Goal: Task Accomplishment & Management: Manage account settings

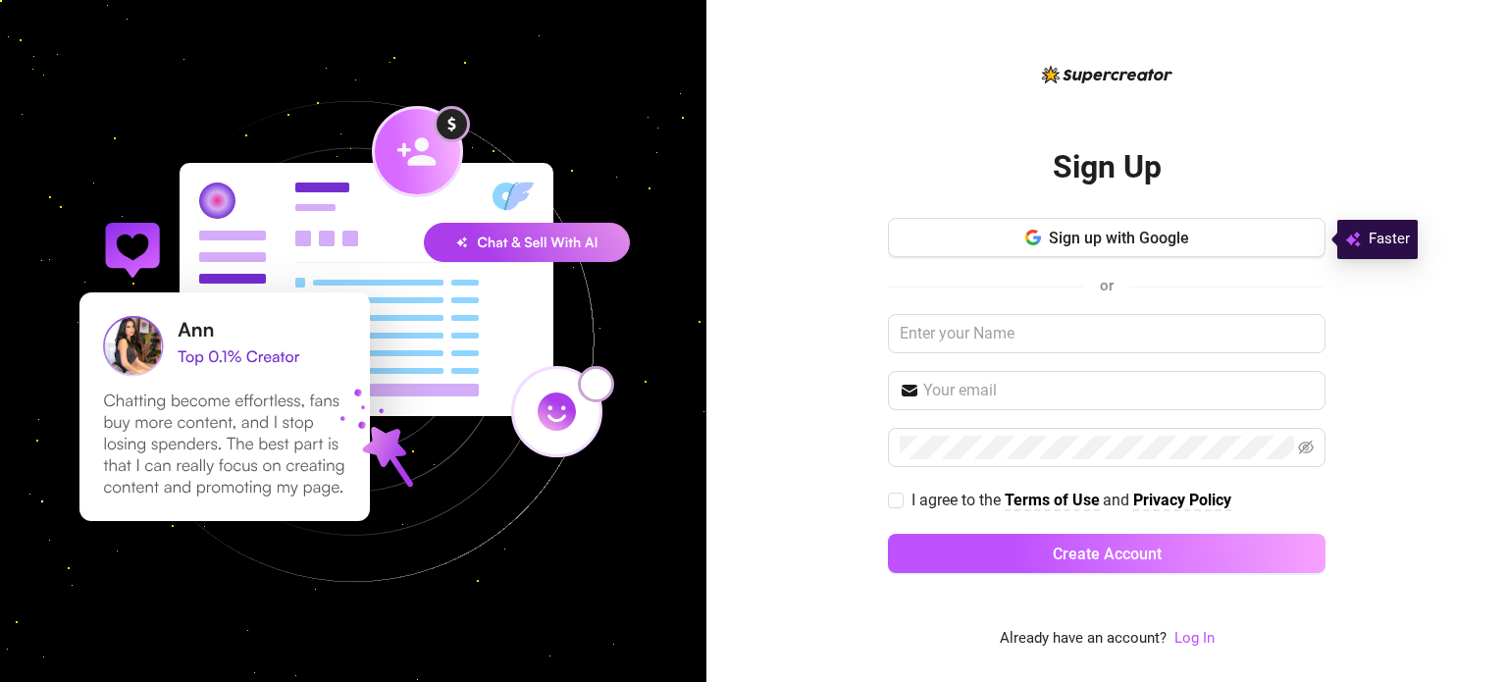
click at [985, 243] on button "Sign up with Google" at bounding box center [1107, 237] width 438 height 39
click at [1205, 639] on link "Log In" at bounding box center [1195, 638] width 40 height 18
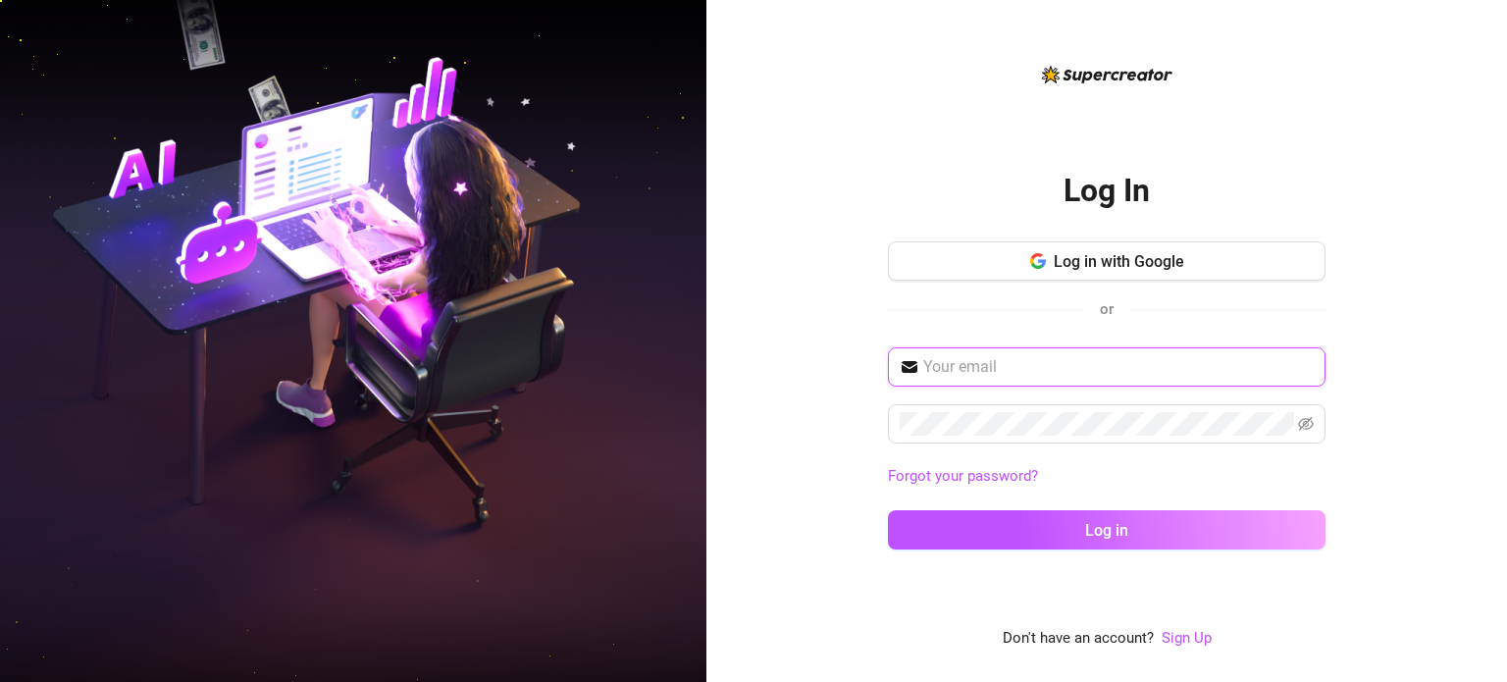
click at [938, 360] on input "text" at bounding box center [1118, 367] width 391 height 24
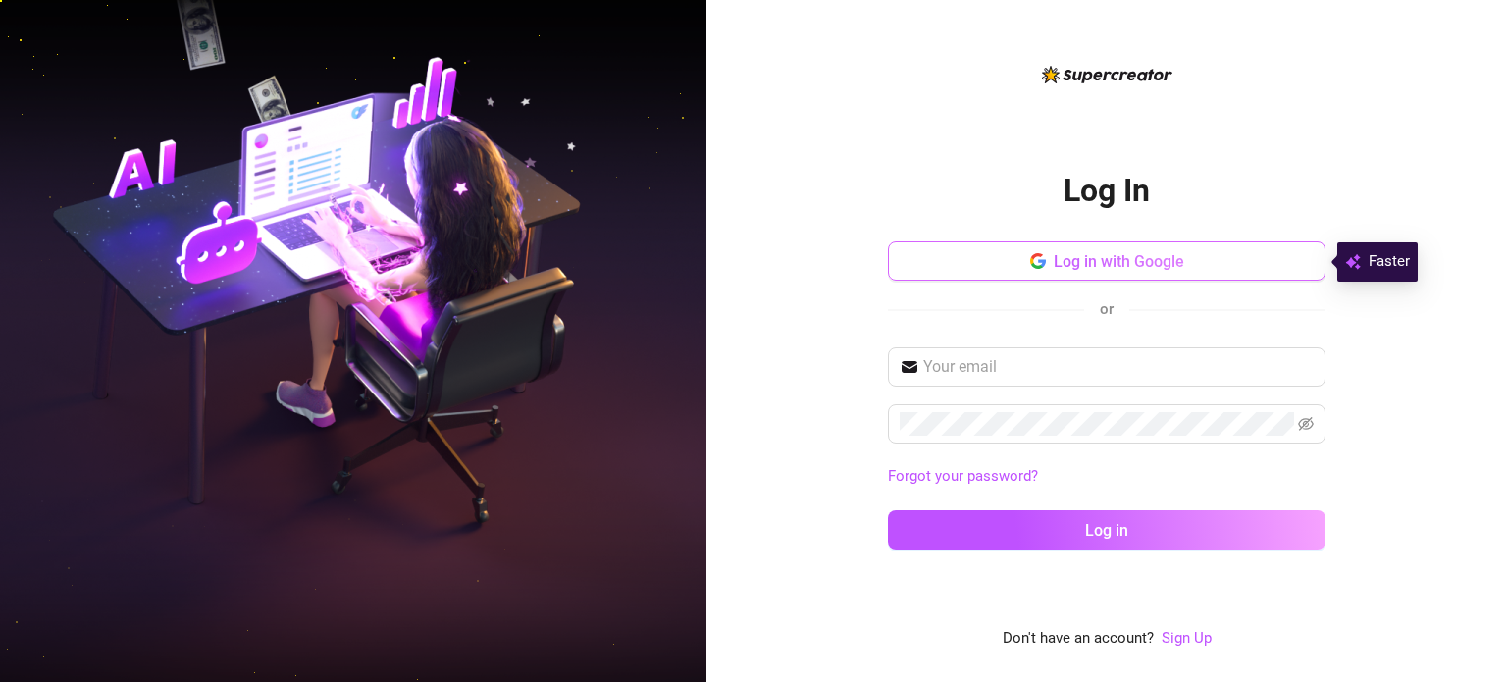
click at [1055, 261] on span "Log in with Google" at bounding box center [1119, 261] width 131 height 19
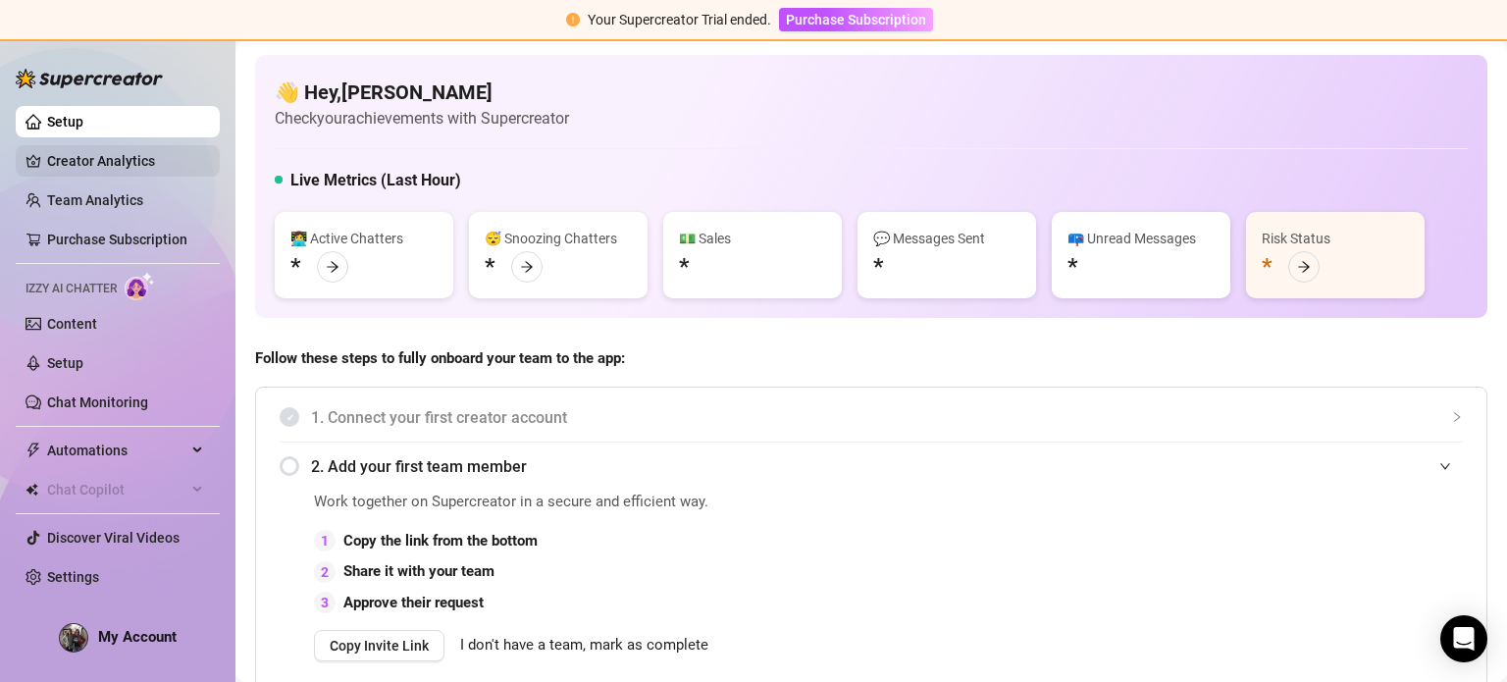
click at [50, 169] on link "Creator Analytics" at bounding box center [125, 160] width 157 height 31
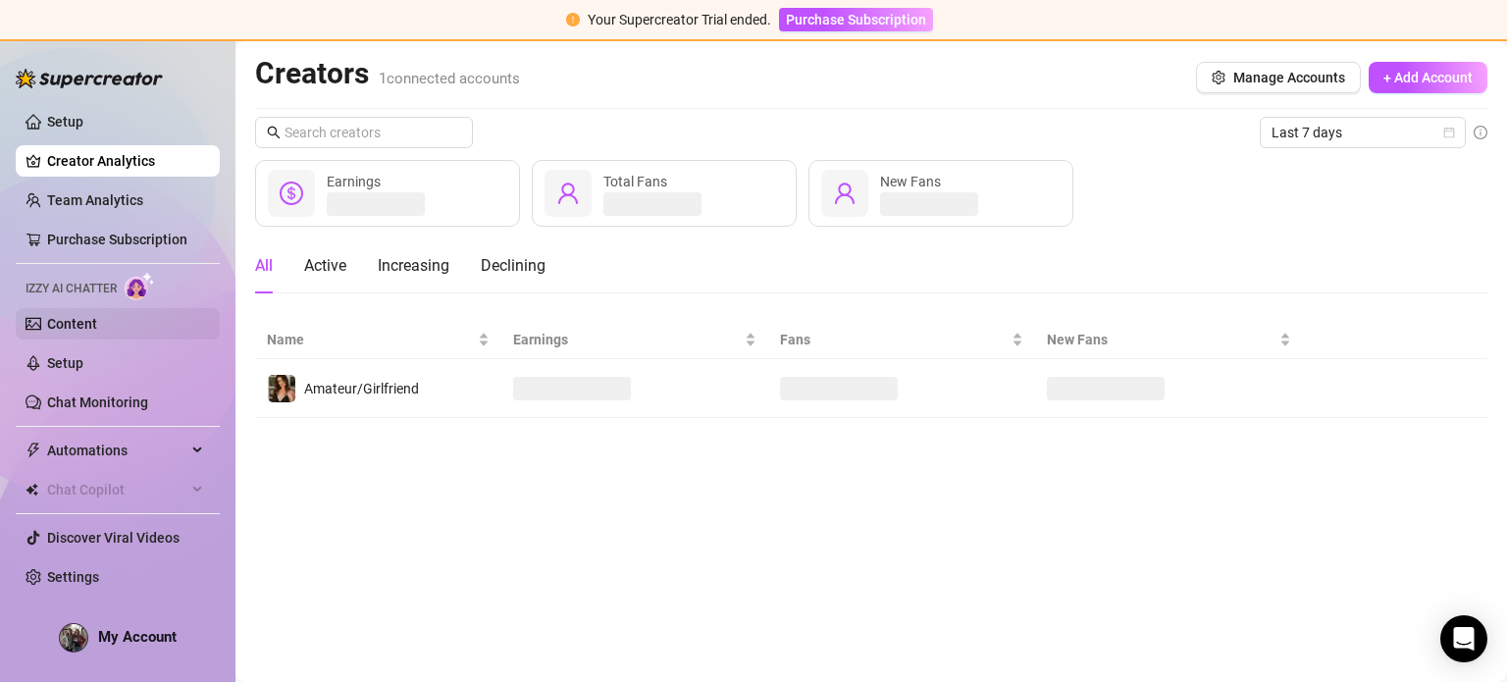
click at [90, 325] on link "Content" at bounding box center [72, 324] width 50 height 16
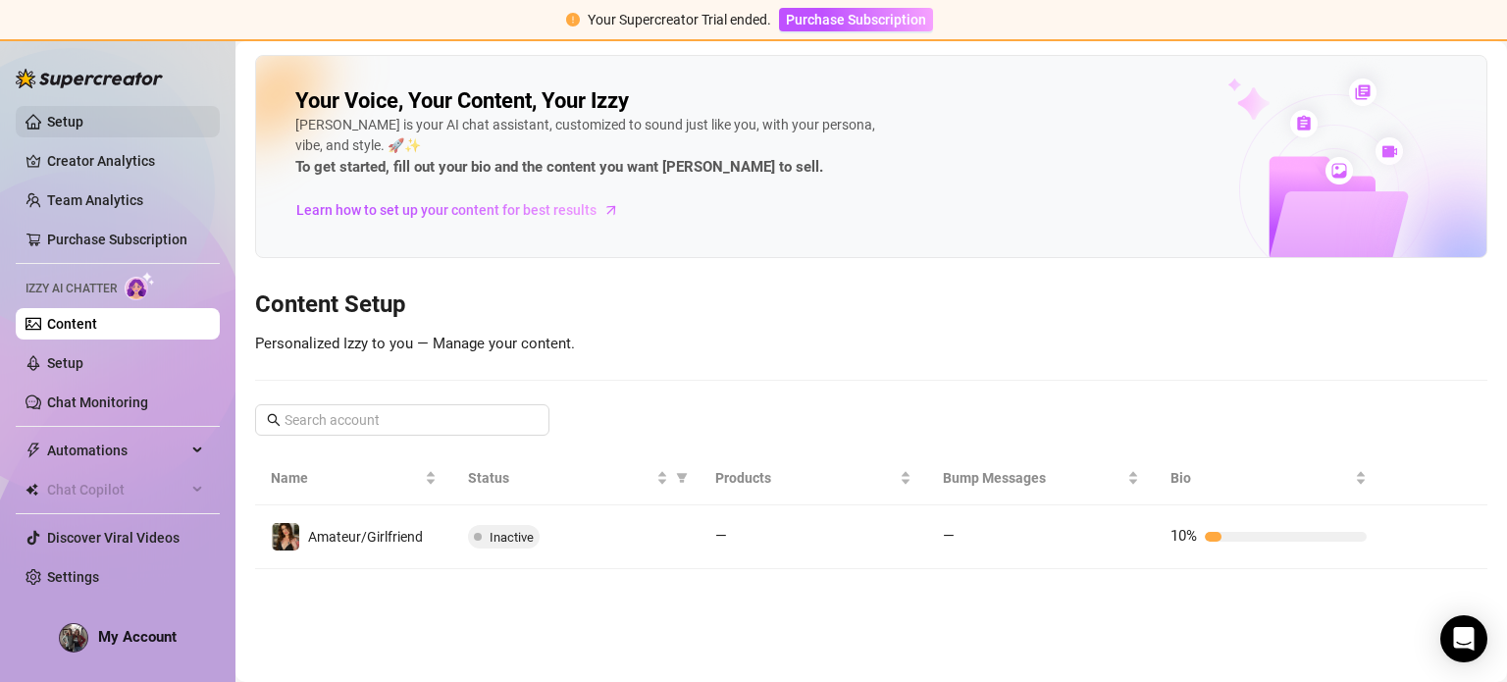
click at [83, 114] on link "Setup" at bounding box center [65, 122] width 36 height 16
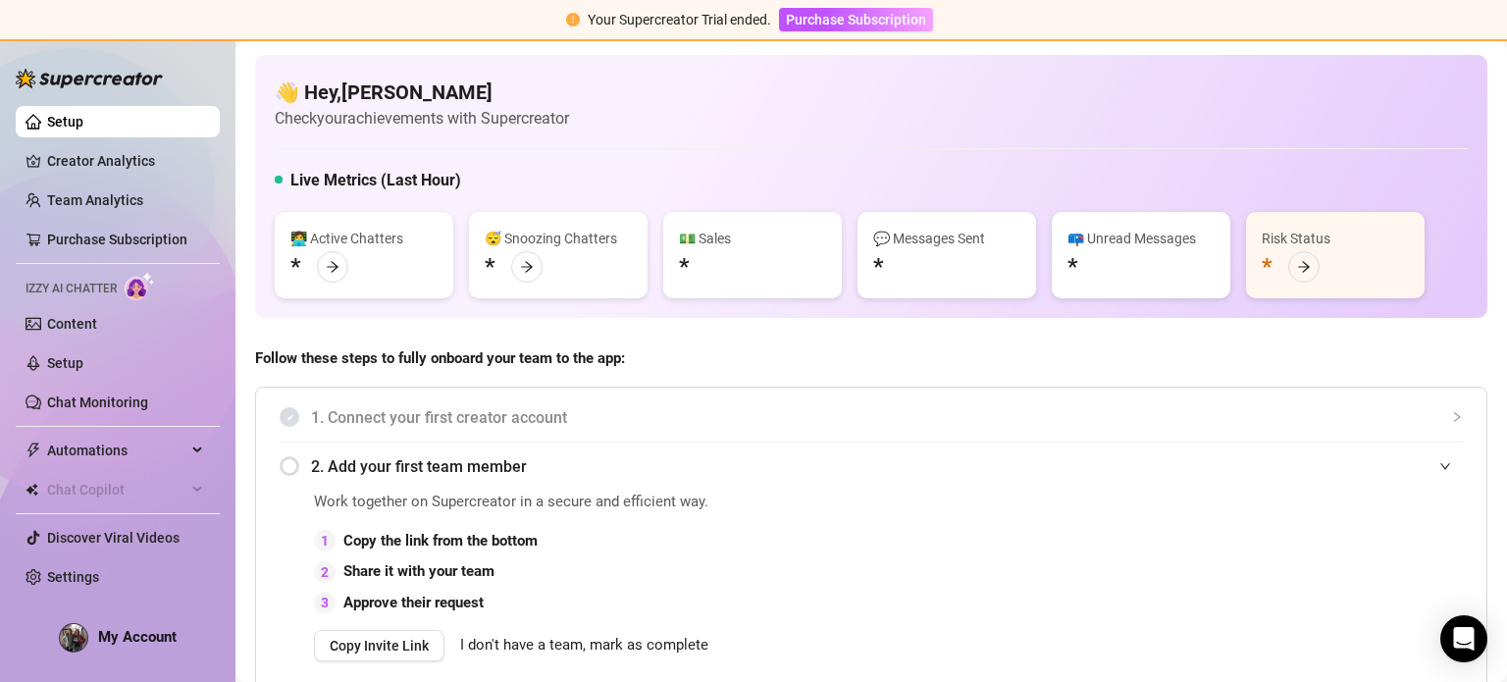
click at [353, 272] on div "👩‍💻 Active Chatters *" at bounding box center [364, 255] width 179 height 86
click at [342, 261] on div at bounding box center [332, 266] width 31 height 31
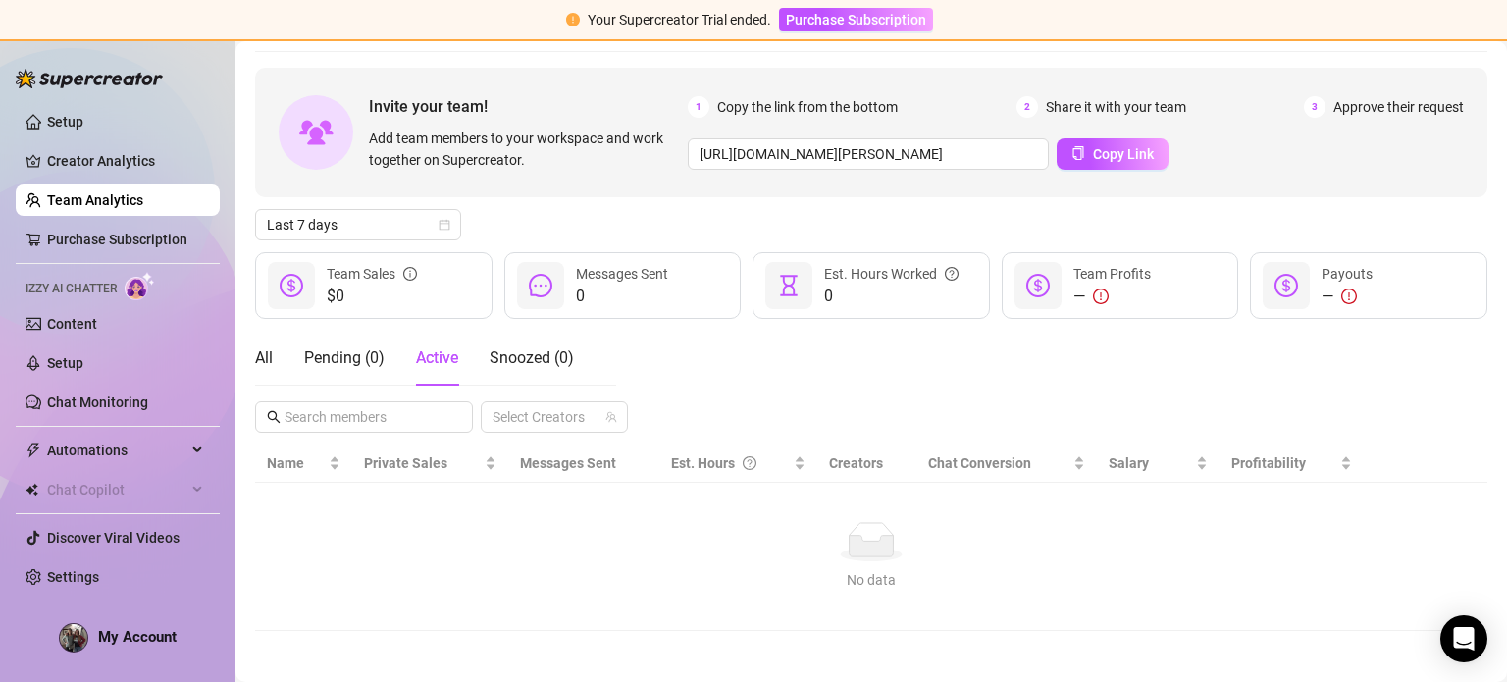
scroll to position [71, 0]
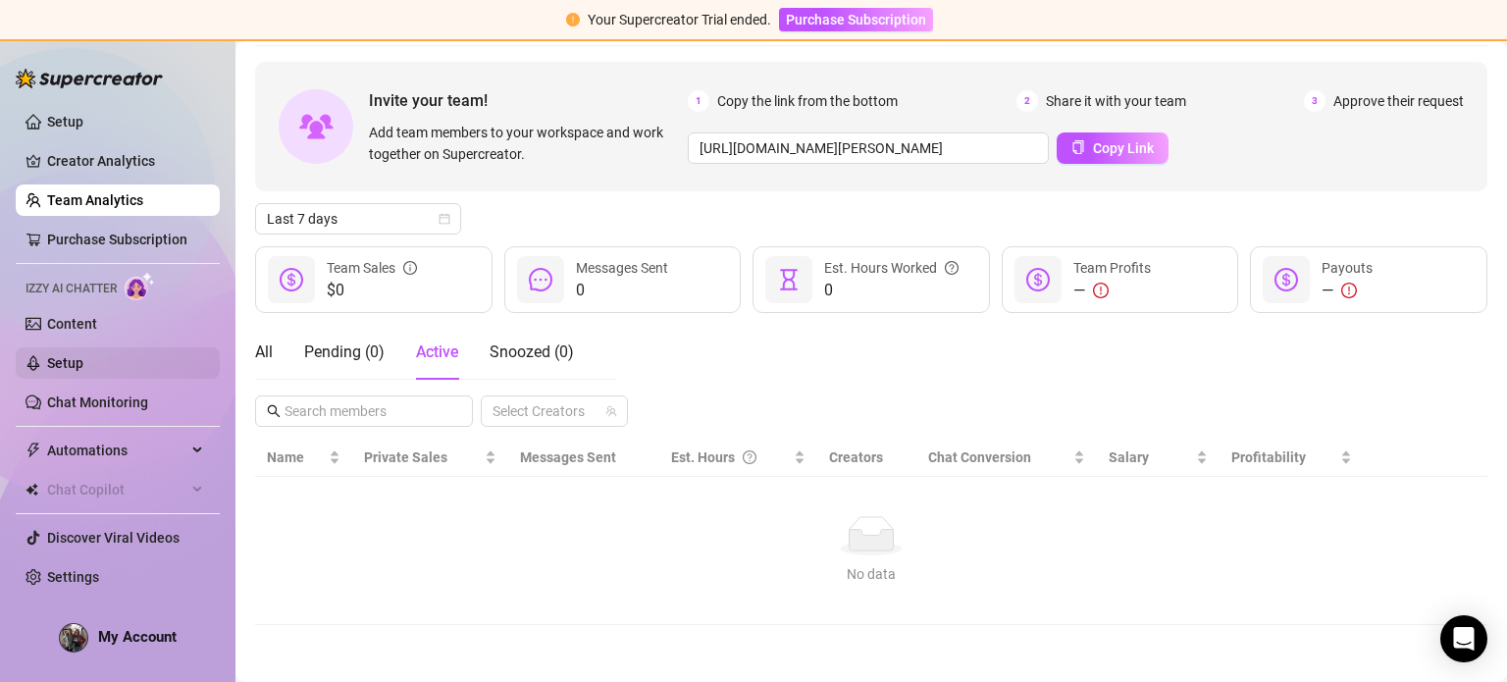
click at [58, 355] on link "Setup" at bounding box center [65, 363] width 36 height 16
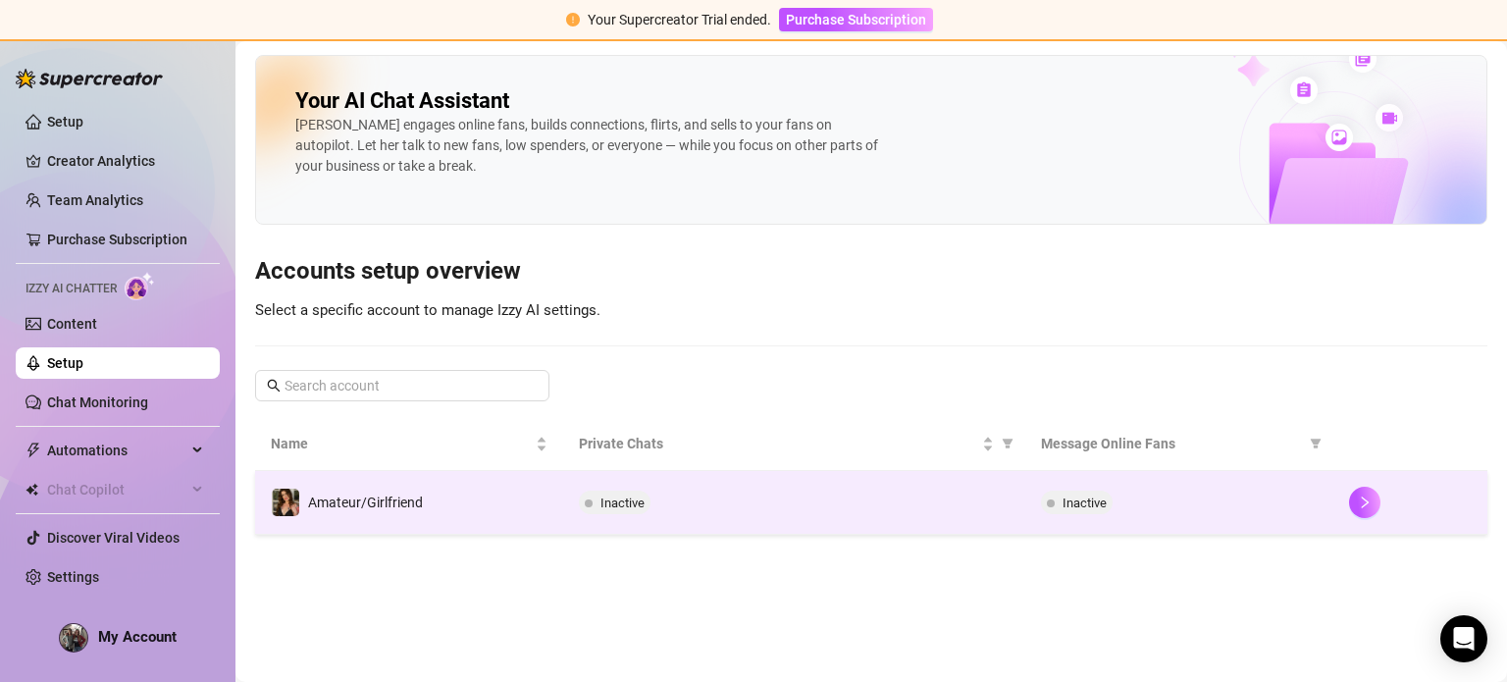
click at [749, 522] on td "Inactive" at bounding box center [794, 503] width 462 height 64
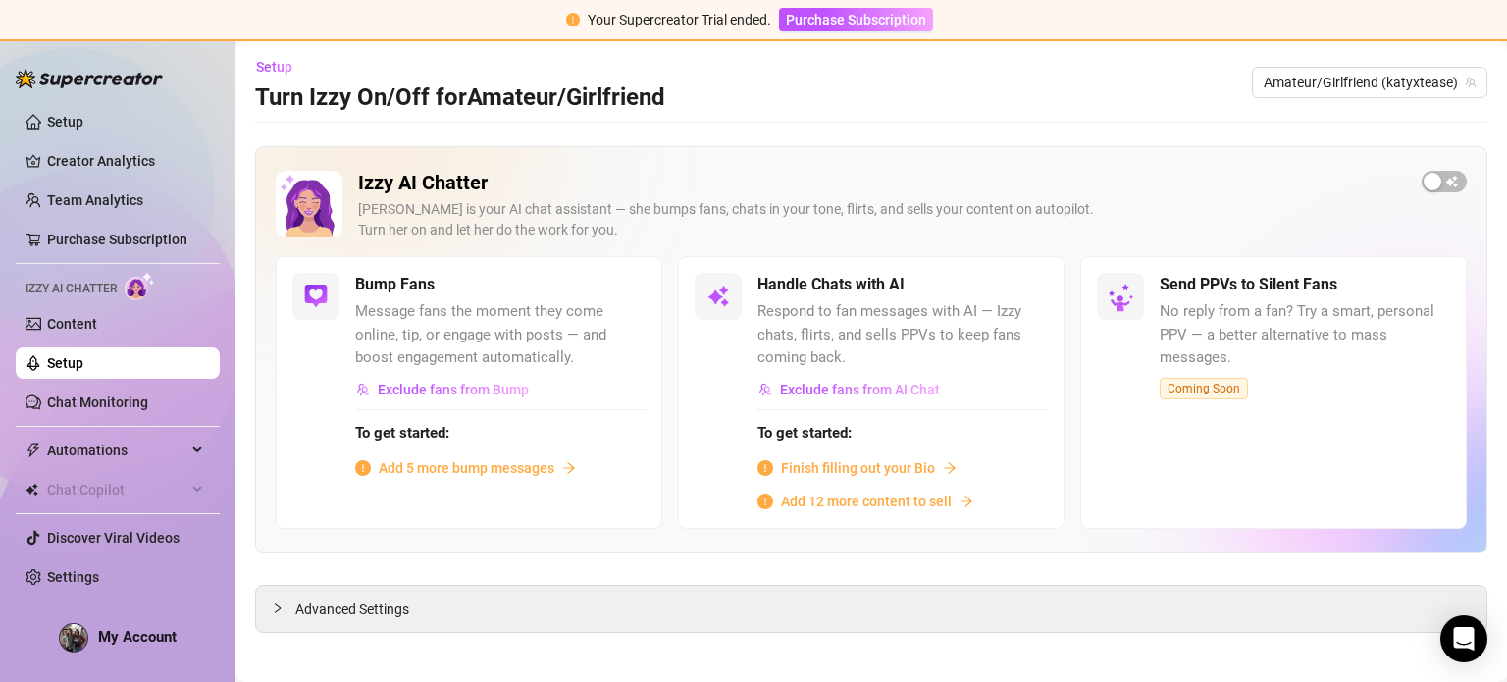
scroll to position [9, 0]
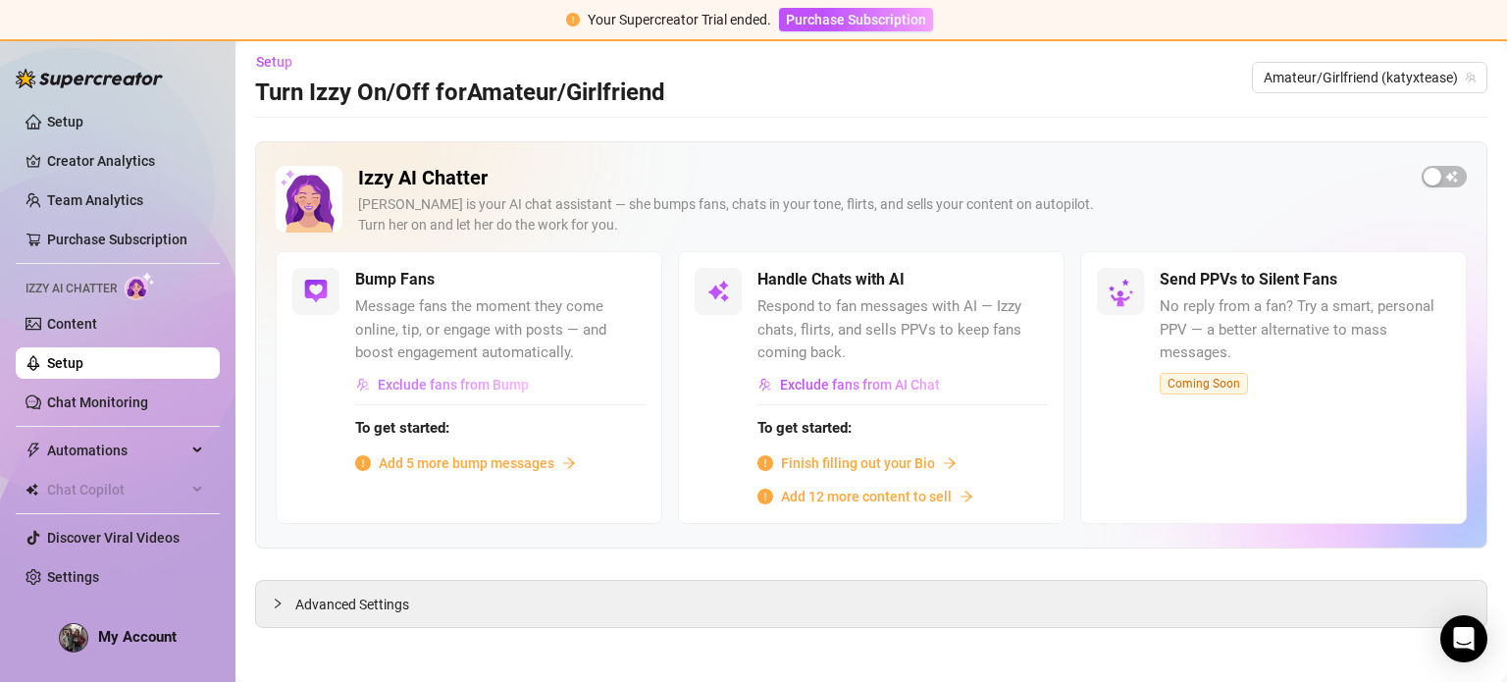
click at [406, 386] on span "Exclude fans from Bump" at bounding box center [453, 385] width 151 height 16
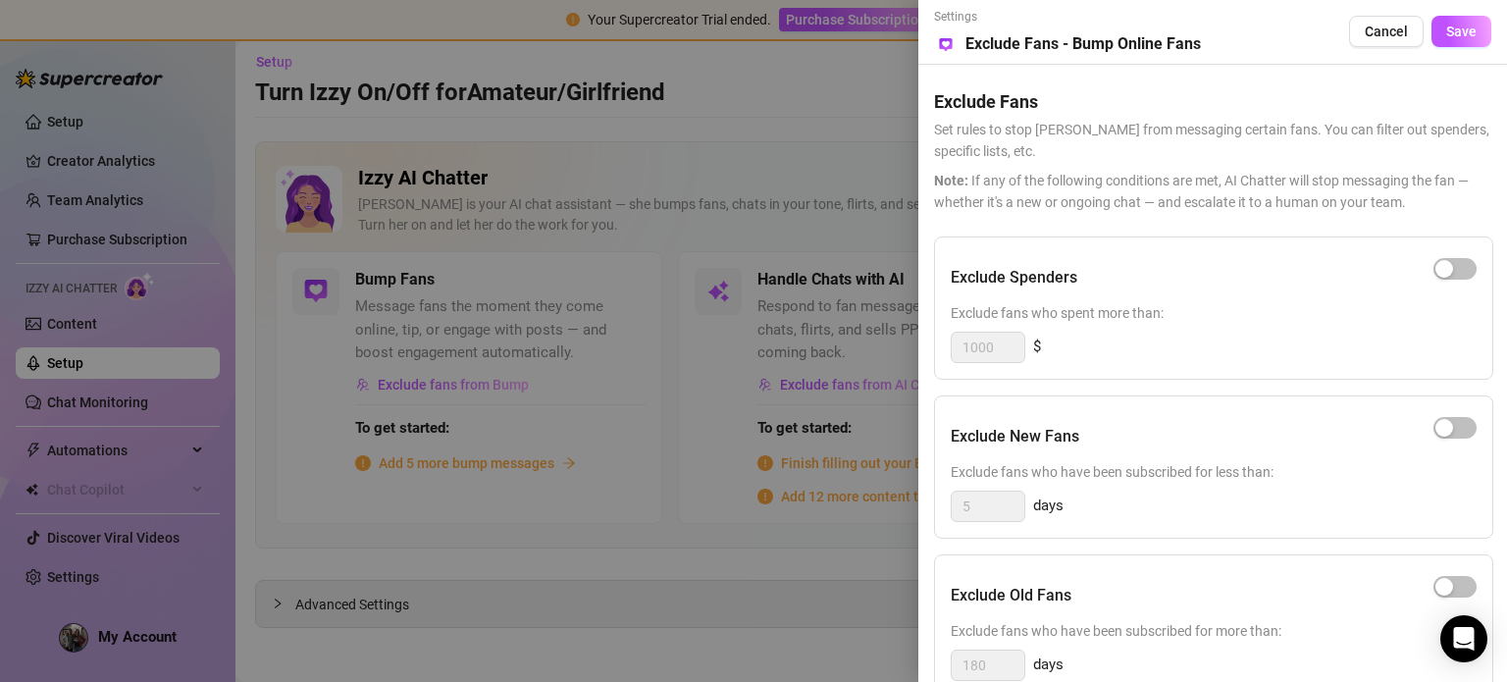
drag, startPoint x: 406, startPoint y: 386, endPoint x: 415, endPoint y: 362, distance: 25.2
click at [415, 362] on div at bounding box center [753, 341] width 1507 height 682
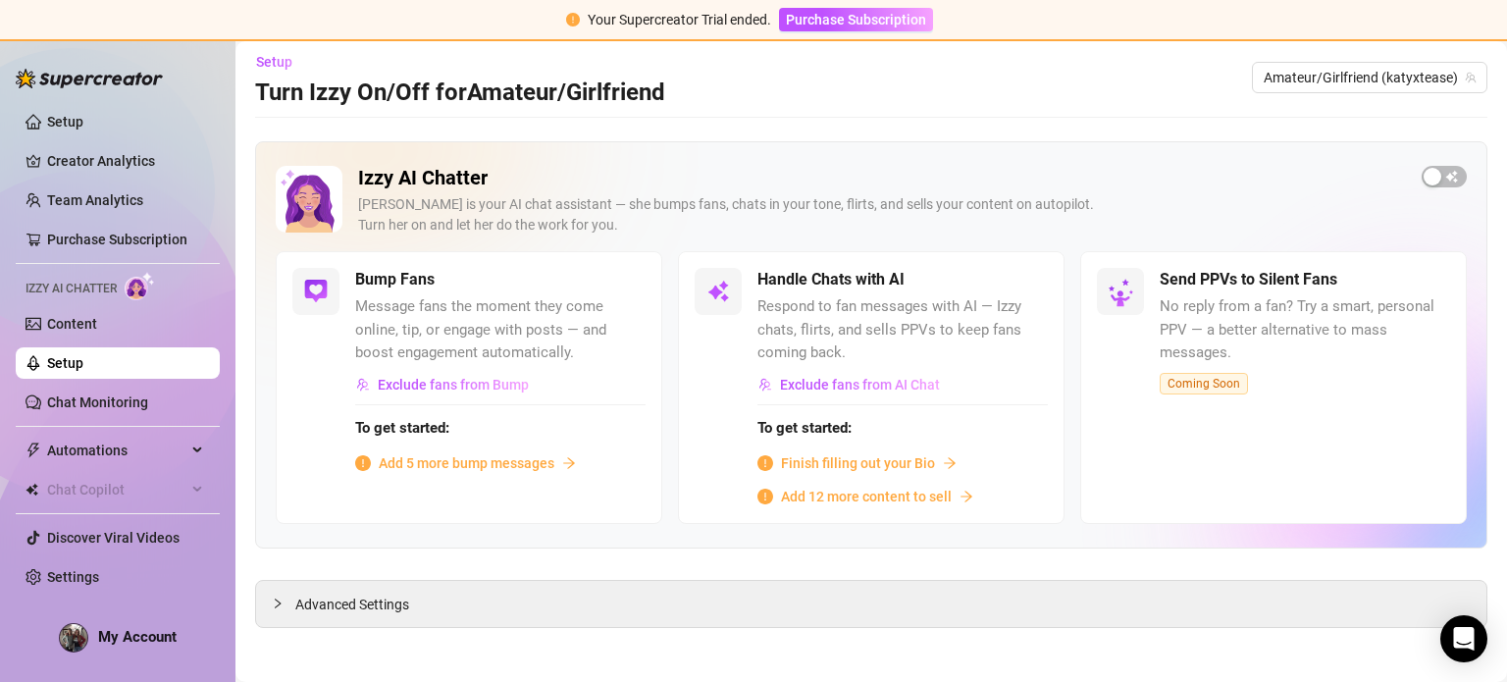
click at [497, 466] on span "Add 5 more bump messages" at bounding box center [467, 463] width 176 height 22
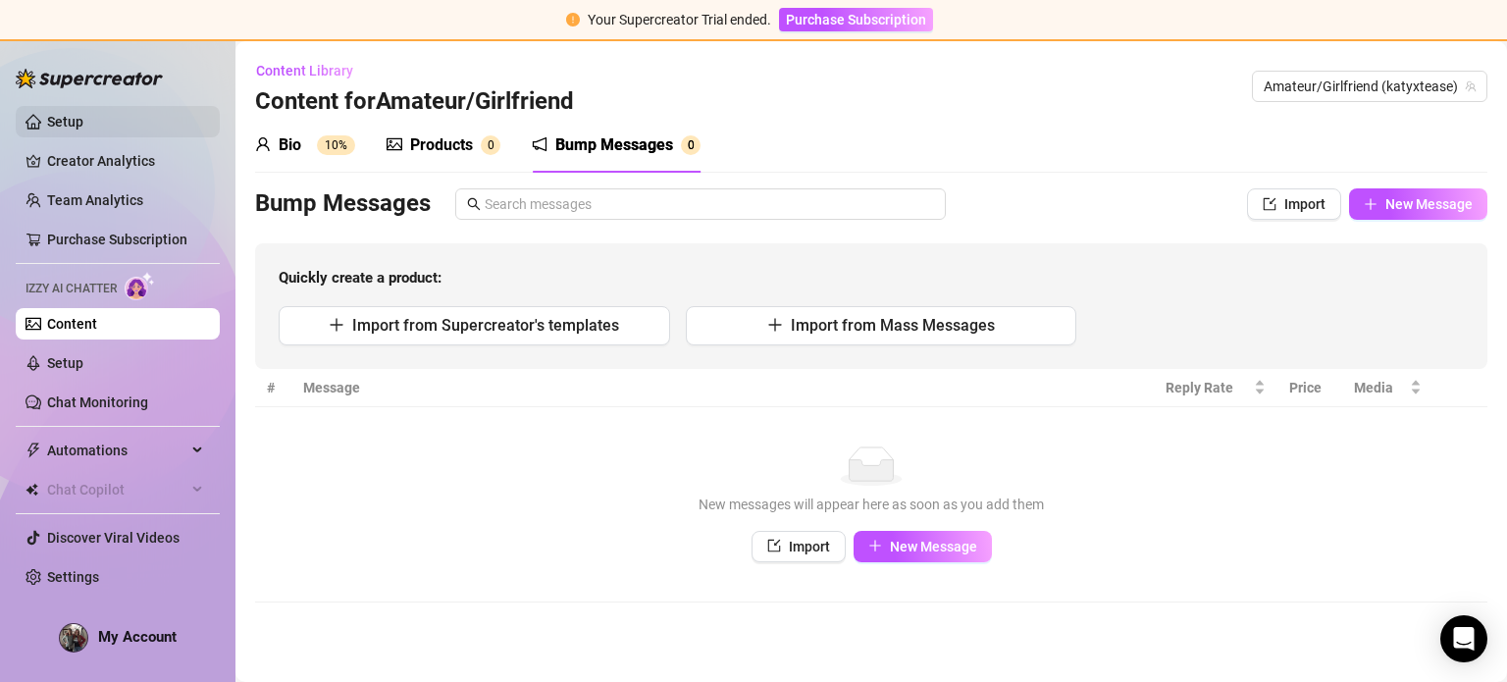
click at [63, 127] on link "Setup" at bounding box center [65, 122] width 36 height 16
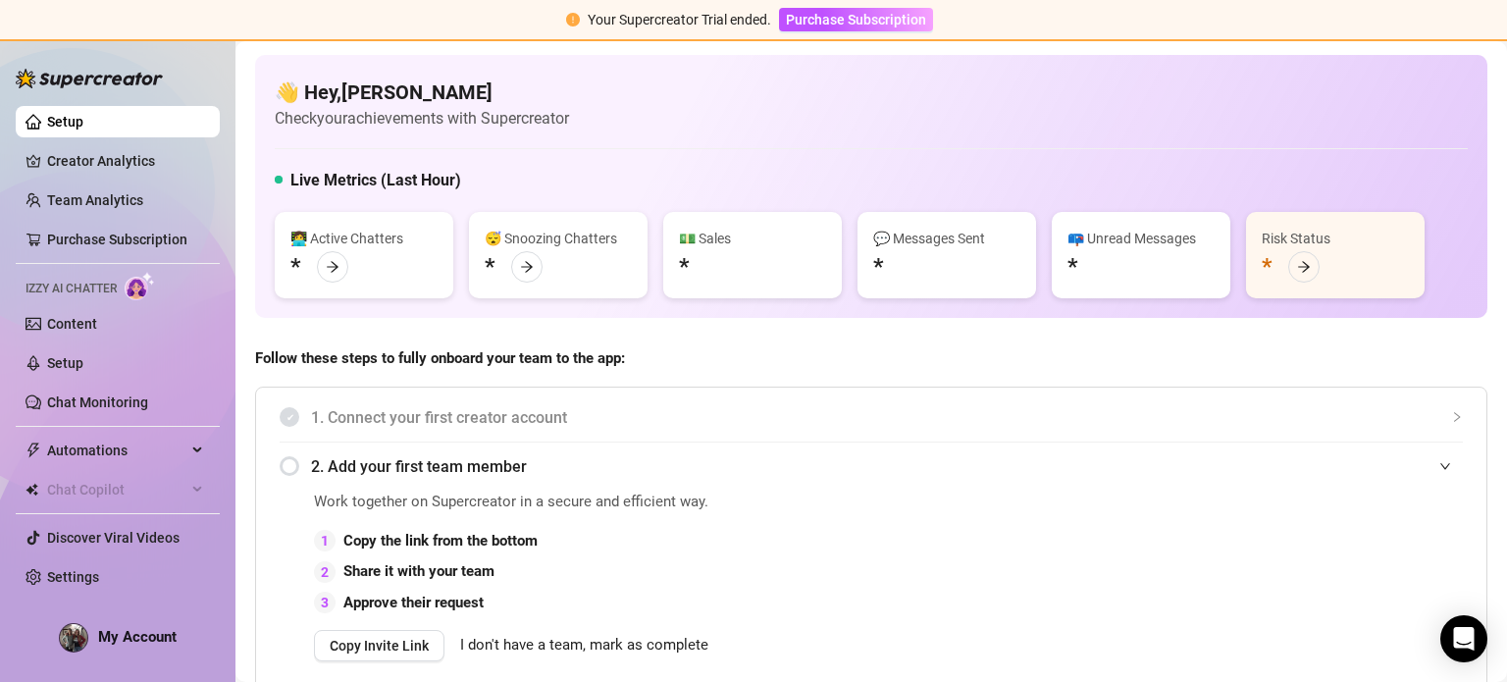
click at [87, 64] on div at bounding box center [89, 68] width 147 height 59
click at [83, 192] on link "Team Analytics" at bounding box center [95, 200] width 96 height 16
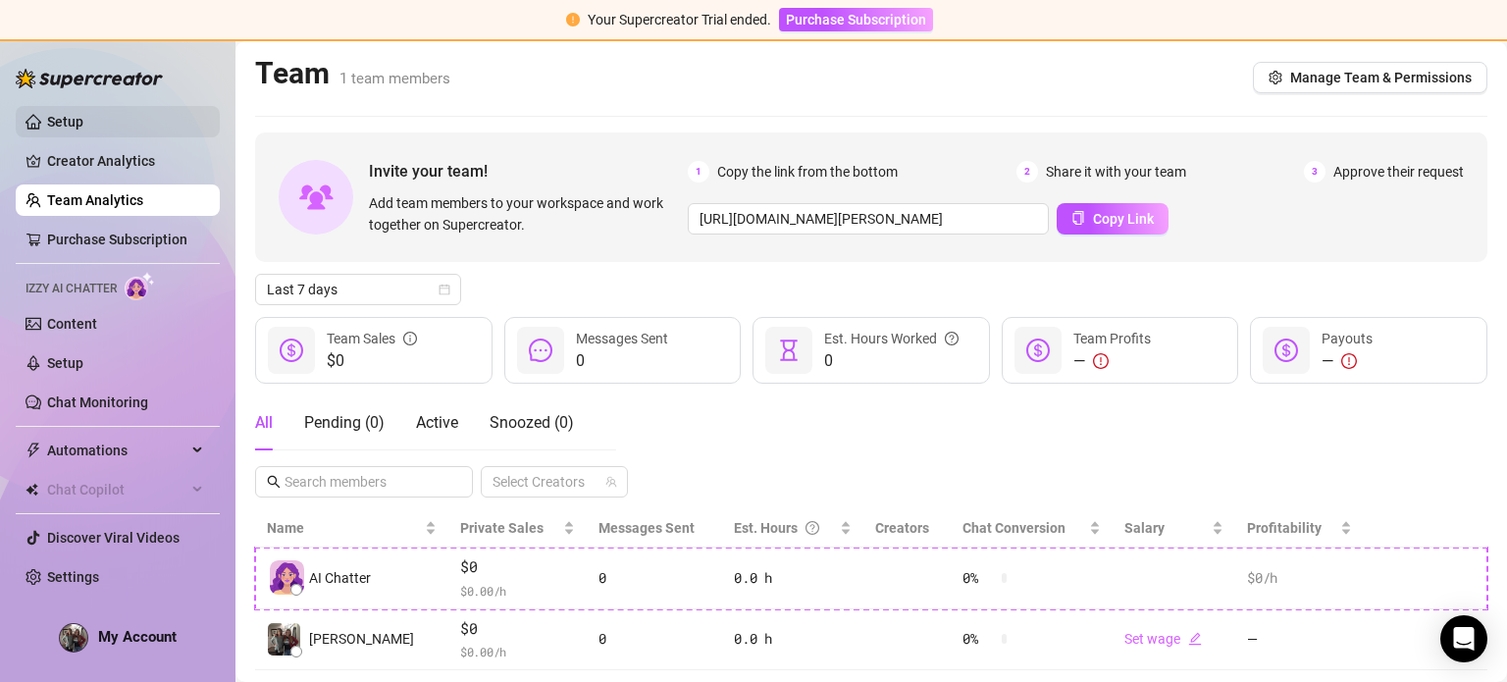
click at [83, 114] on link "Setup" at bounding box center [65, 122] width 36 height 16
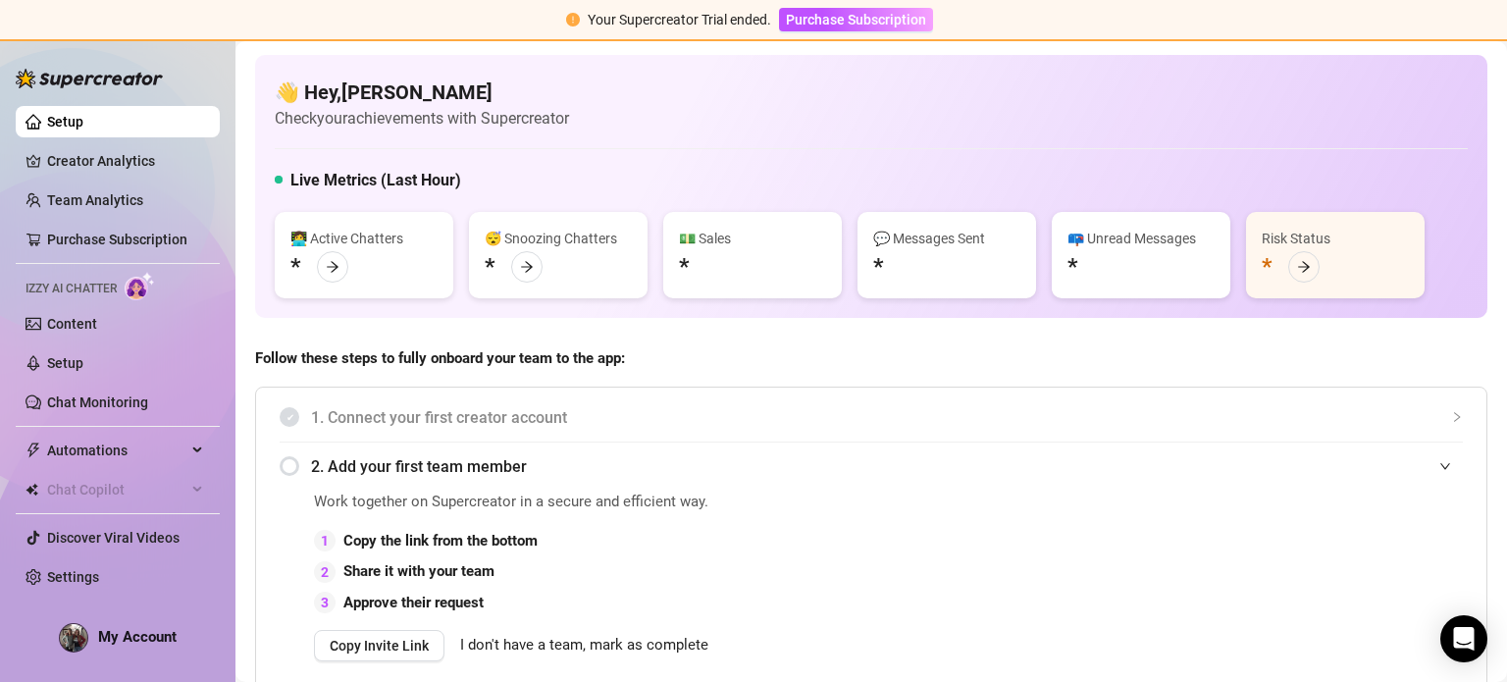
click at [131, 141] on ul "Setup Creator Analytics Team Analytics Purchase Subscription Izzy AI Chatter Co…" at bounding box center [118, 349] width 204 height 502
click at [120, 167] on link "Creator Analytics" at bounding box center [125, 160] width 157 height 31
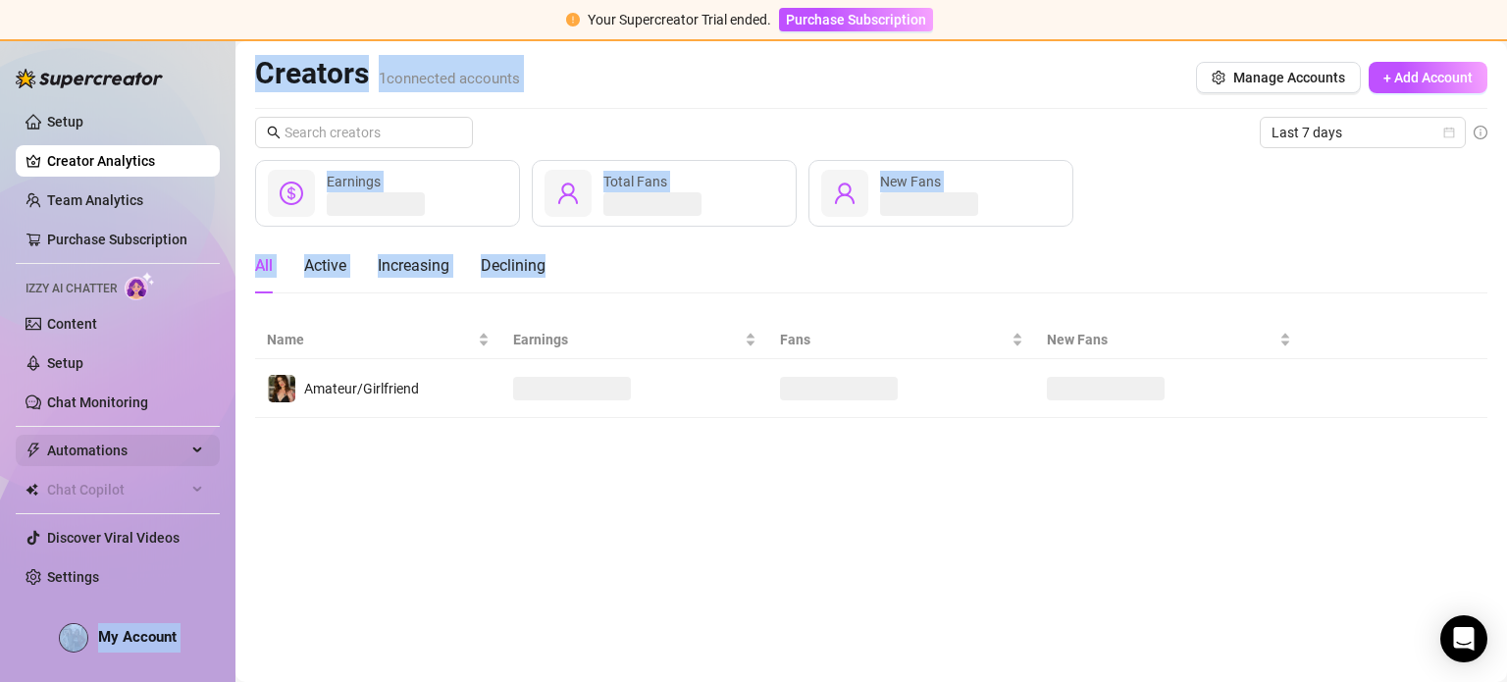
drag, startPoint x: 440, startPoint y: 503, endPoint x: 83, endPoint y: 457, distance: 359.2
click at [83, 457] on div "Setup Creator Analytics Team Analytics Purchase Subscription Izzy AI Chatter Co…" at bounding box center [753, 361] width 1507 height 641
click at [87, 452] on span "Automations" at bounding box center [116, 450] width 139 height 31
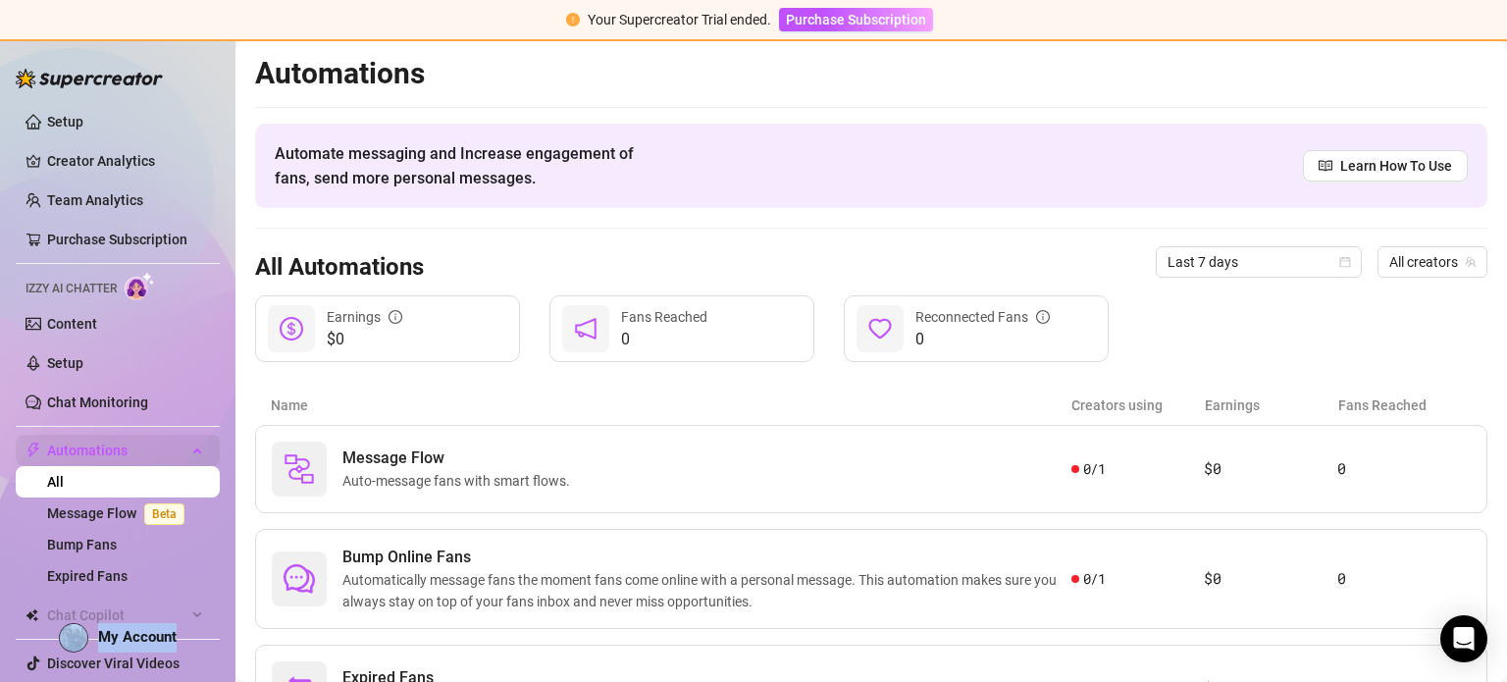
scroll to position [43, 0]
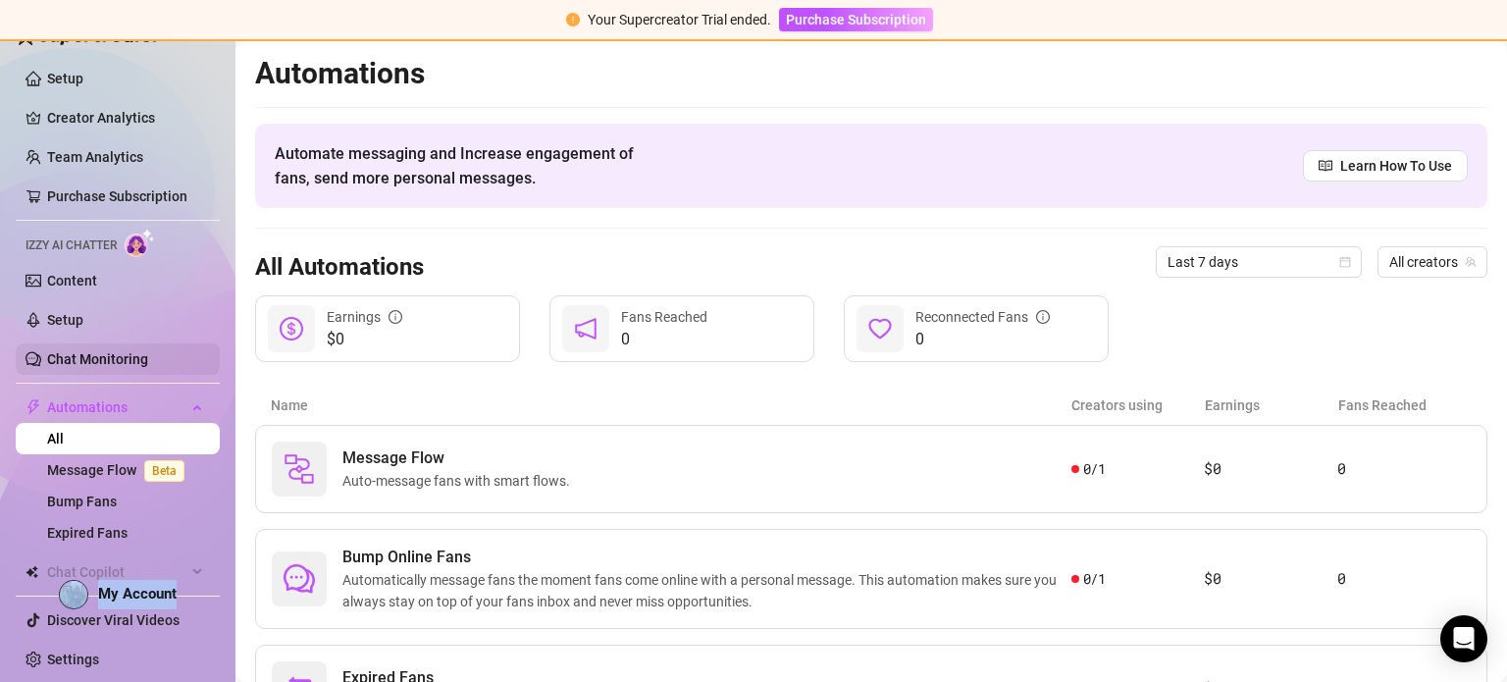
click at [79, 367] on link "Chat Monitoring" at bounding box center [97, 359] width 101 height 16
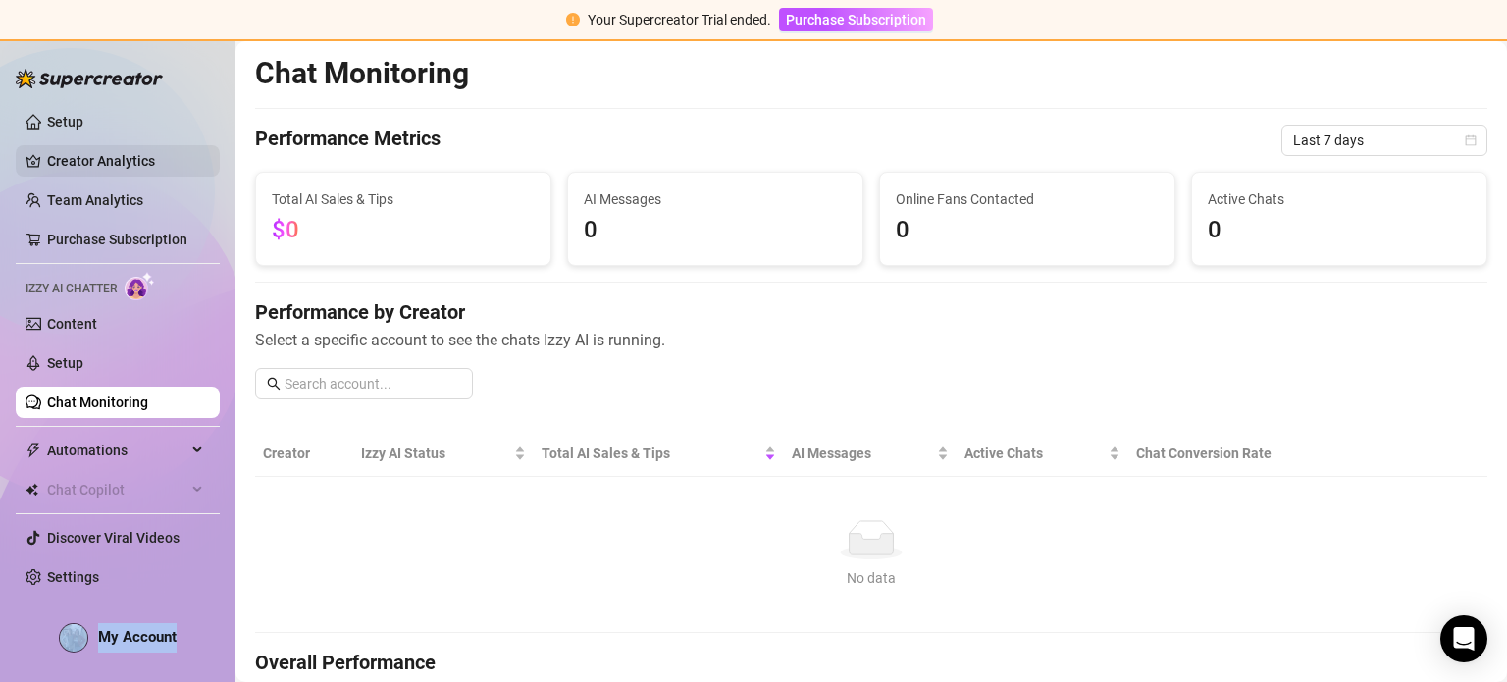
click at [101, 155] on link "Creator Analytics" at bounding box center [125, 160] width 157 height 31
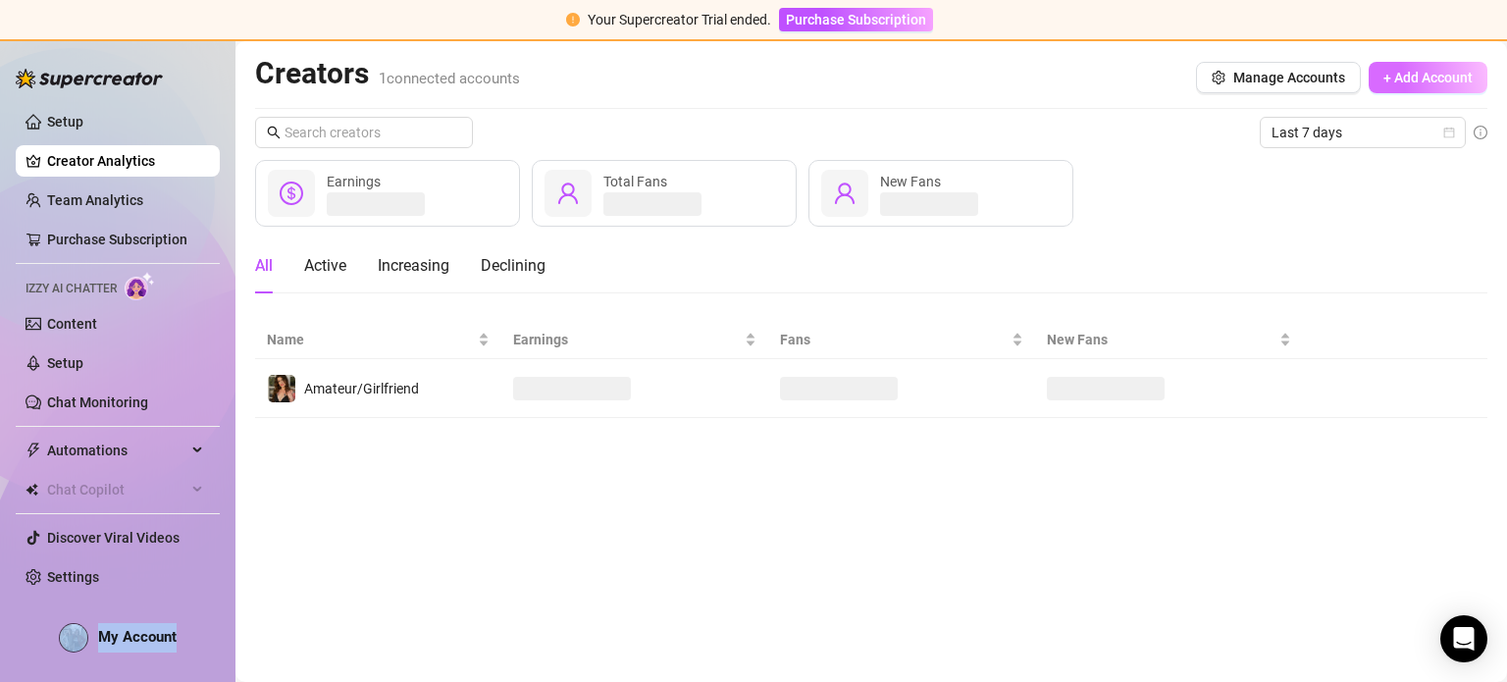
click at [1394, 64] on button "+ Add Account" at bounding box center [1428, 77] width 119 height 31
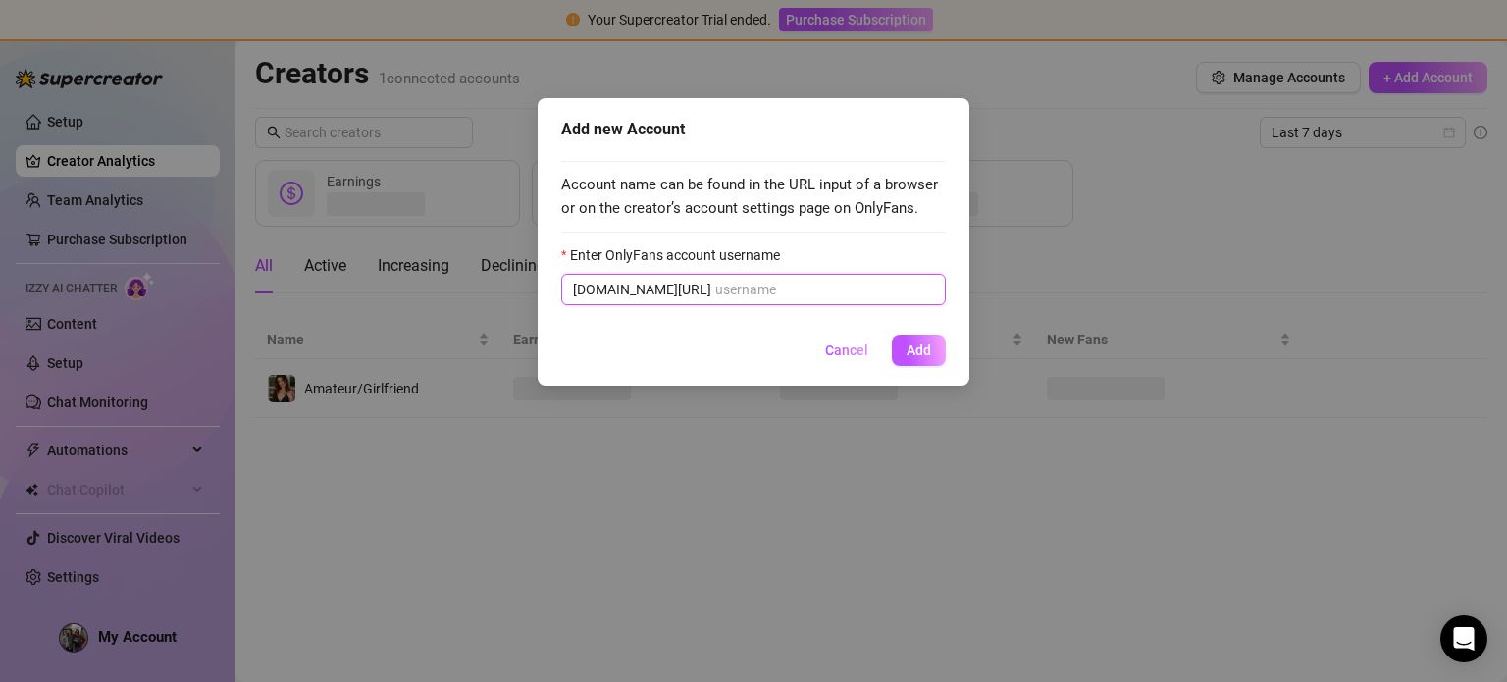
click at [715, 283] on input "Enter OnlyFans account username" at bounding box center [824, 290] width 219 height 22
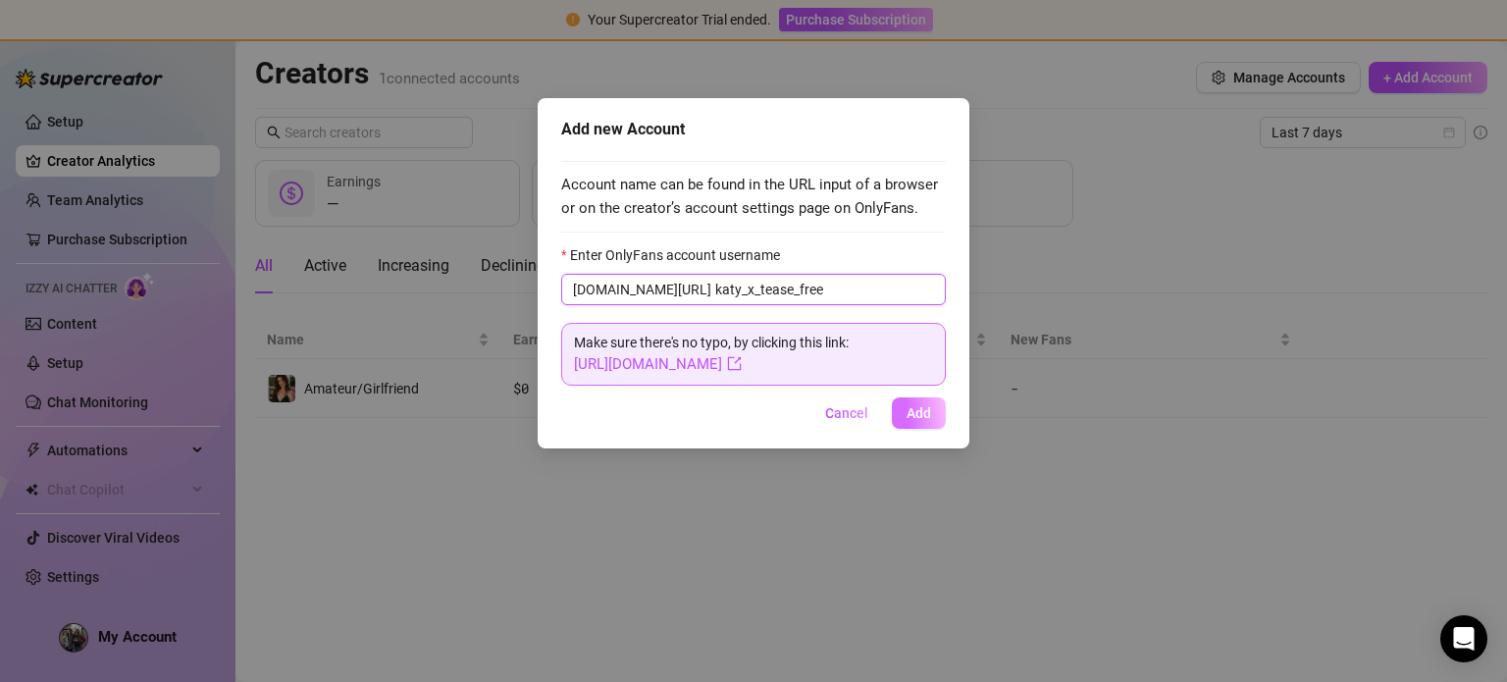
type input "katy_x_tease_free"
click at [896, 402] on button "Add" at bounding box center [919, 412] width 54 height 31
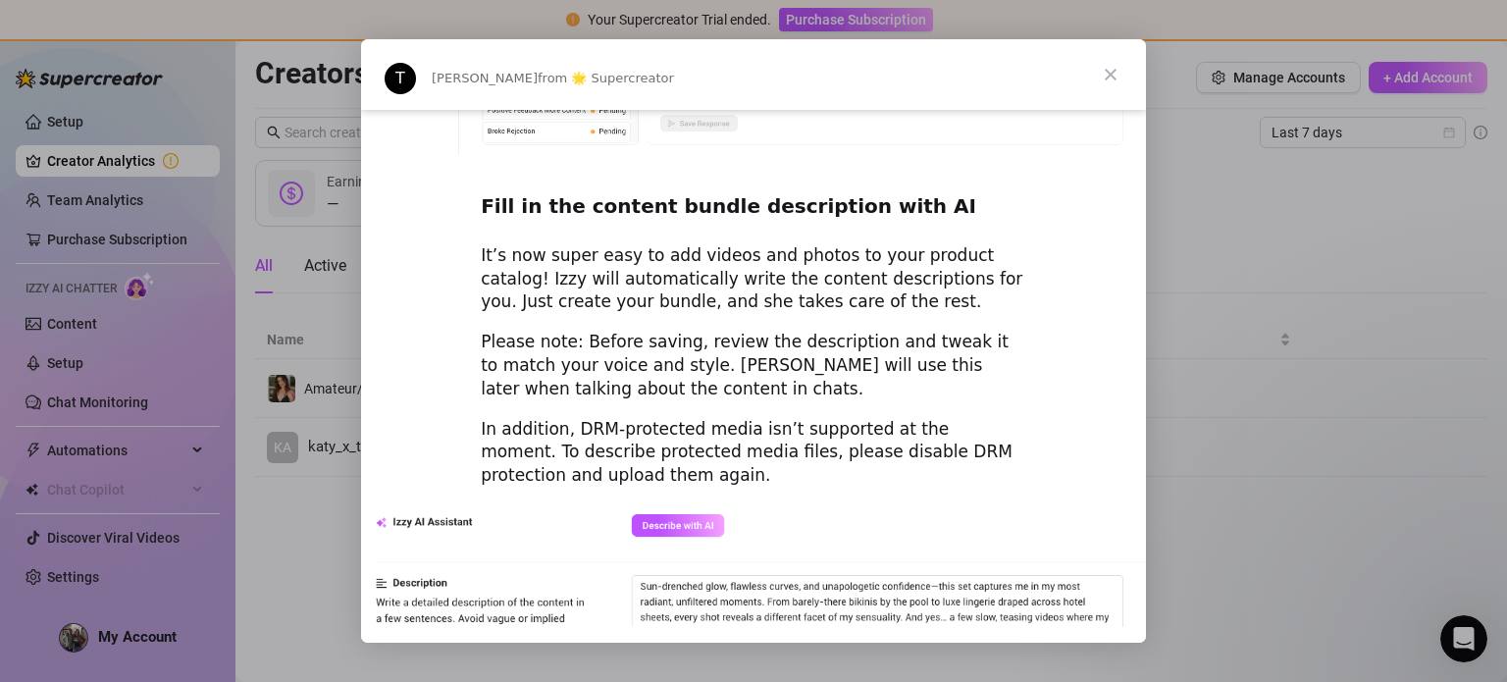
scroll to position [2734, 0]
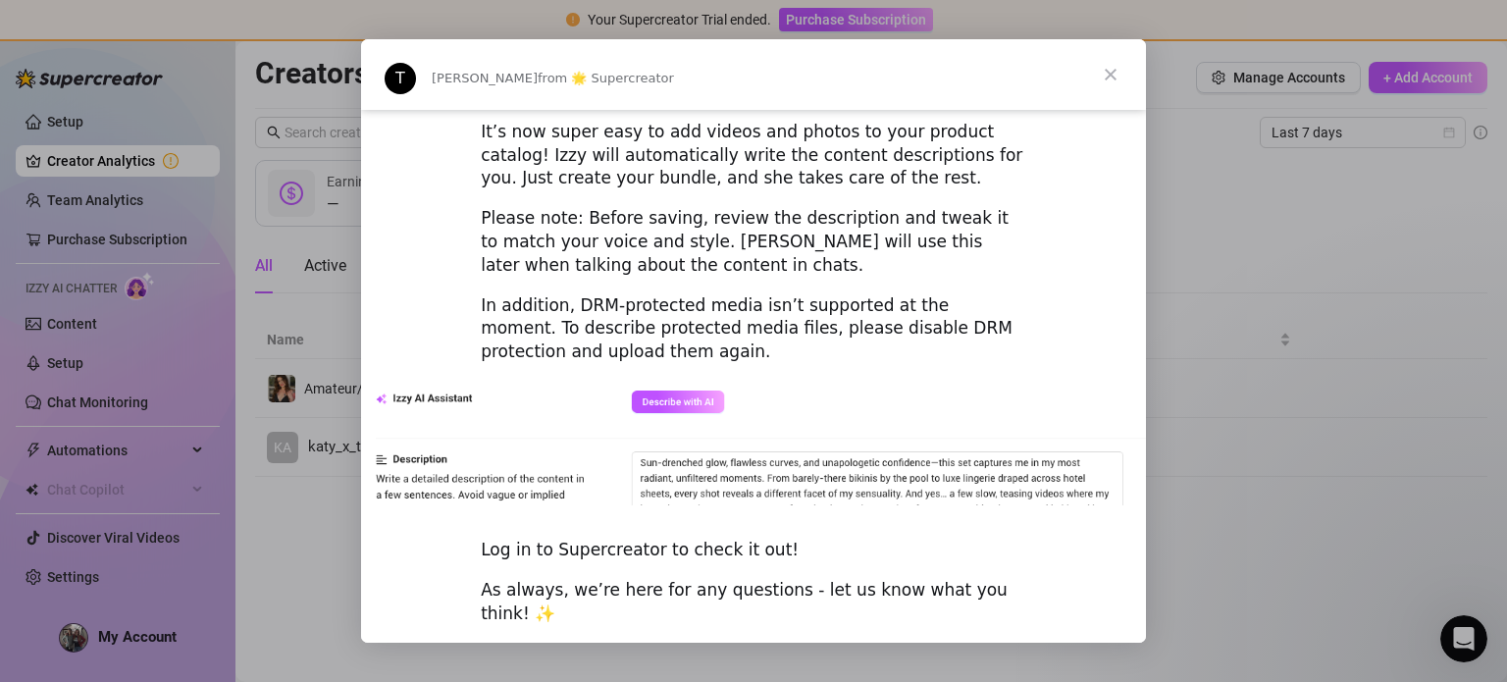
click at [1107, 83] on span "Close" at bounding box center [1110, 74] width 71 height 71
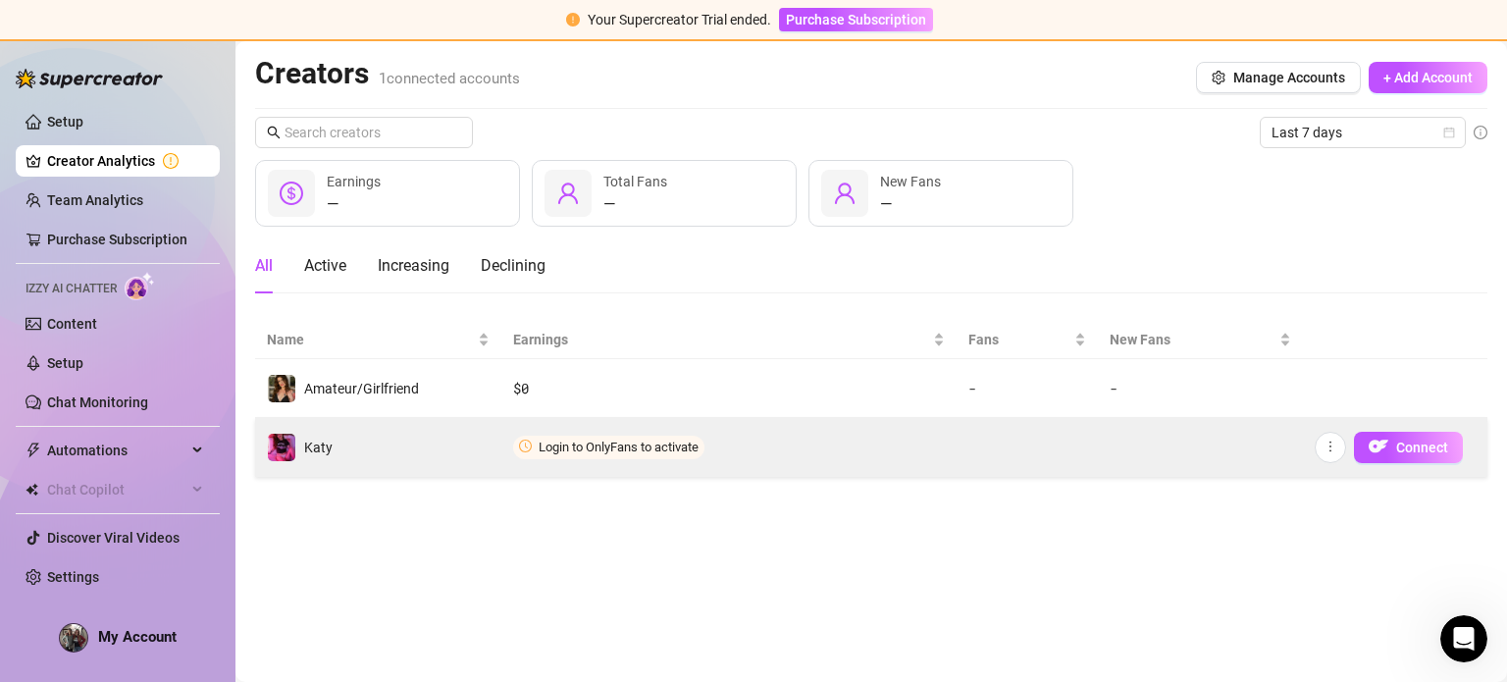
click at [643, 433] on td "Login to OnlyFans to activate" at bounding box center [728, 447] width 454 height 59
click at [1406, 447] on span "Connect" at bounding box center [1422, 448] width 52 height 16
click at [1416, 458] on button "Connect" at bounding box center [1408, 447] width 109 height 31
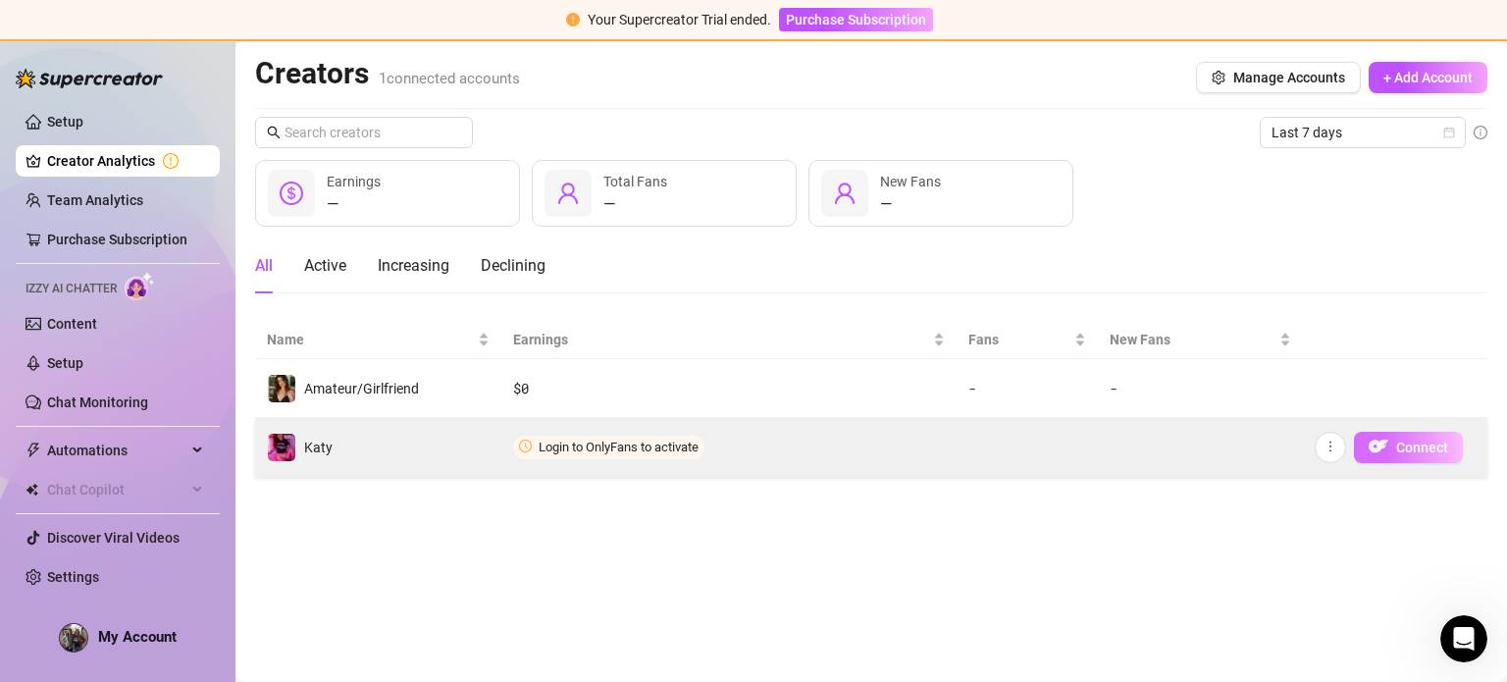
click at [1416, 458] on button "Connect" at bounding box center [1408, 447] width 109 height 31
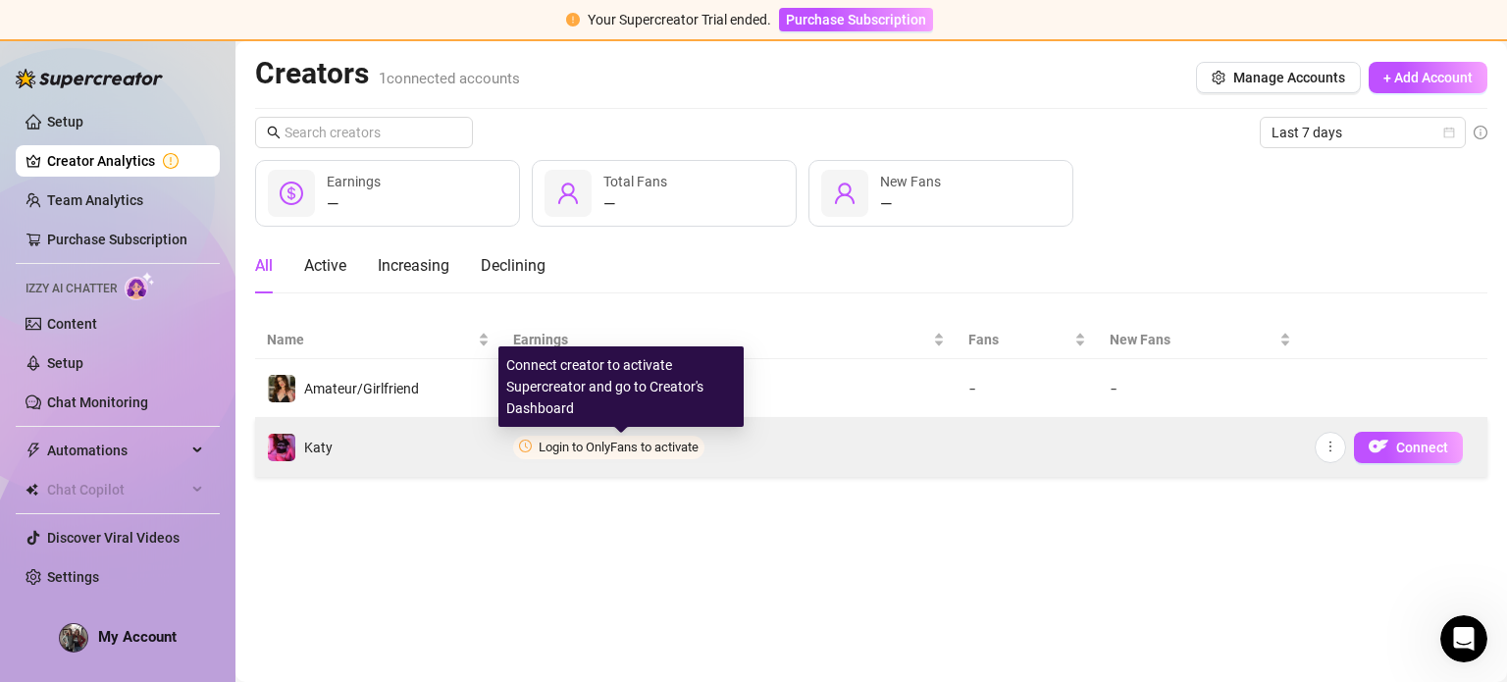
click at [648, 450] on span "Login to OnlyFans to activate" at bounding box center [619, 447] width 160 height 15
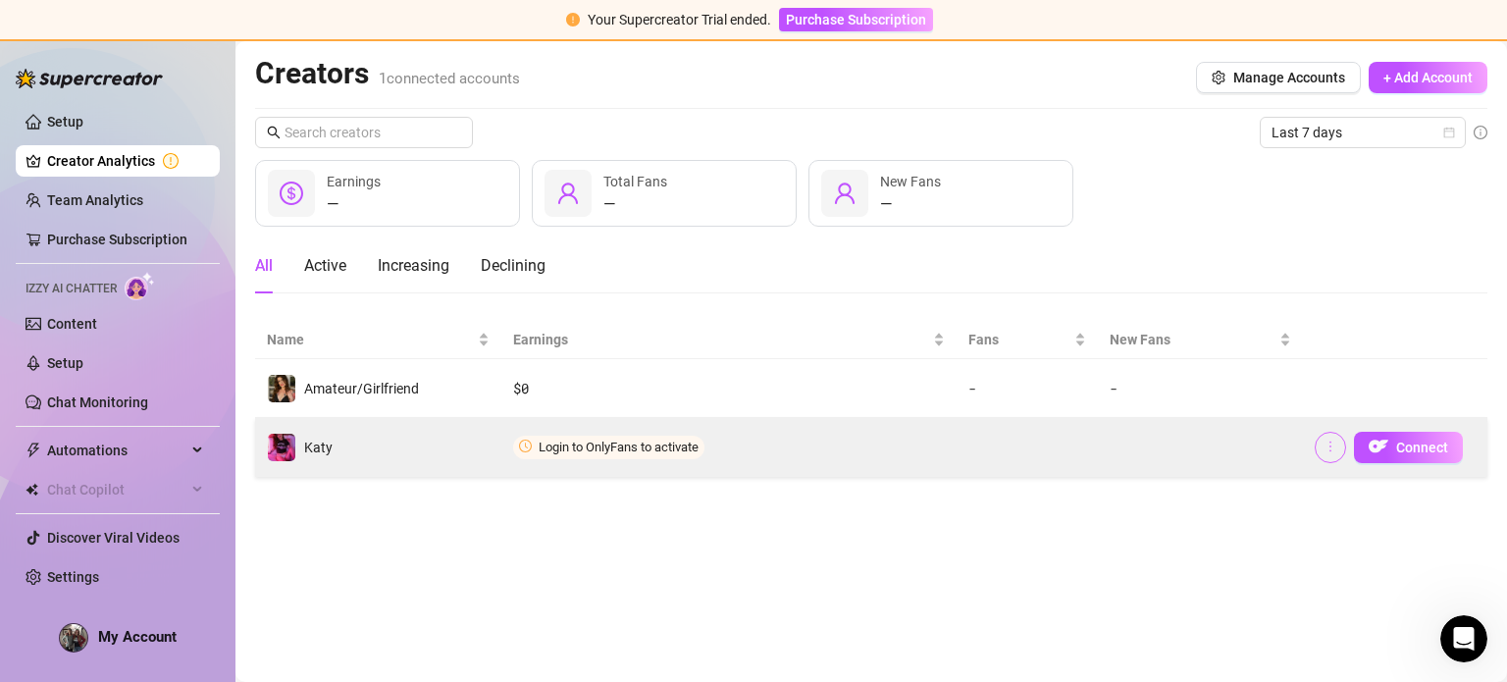
click at [1316, 438] on button "button" at bounding box center [1330, 447] width 31 height 31
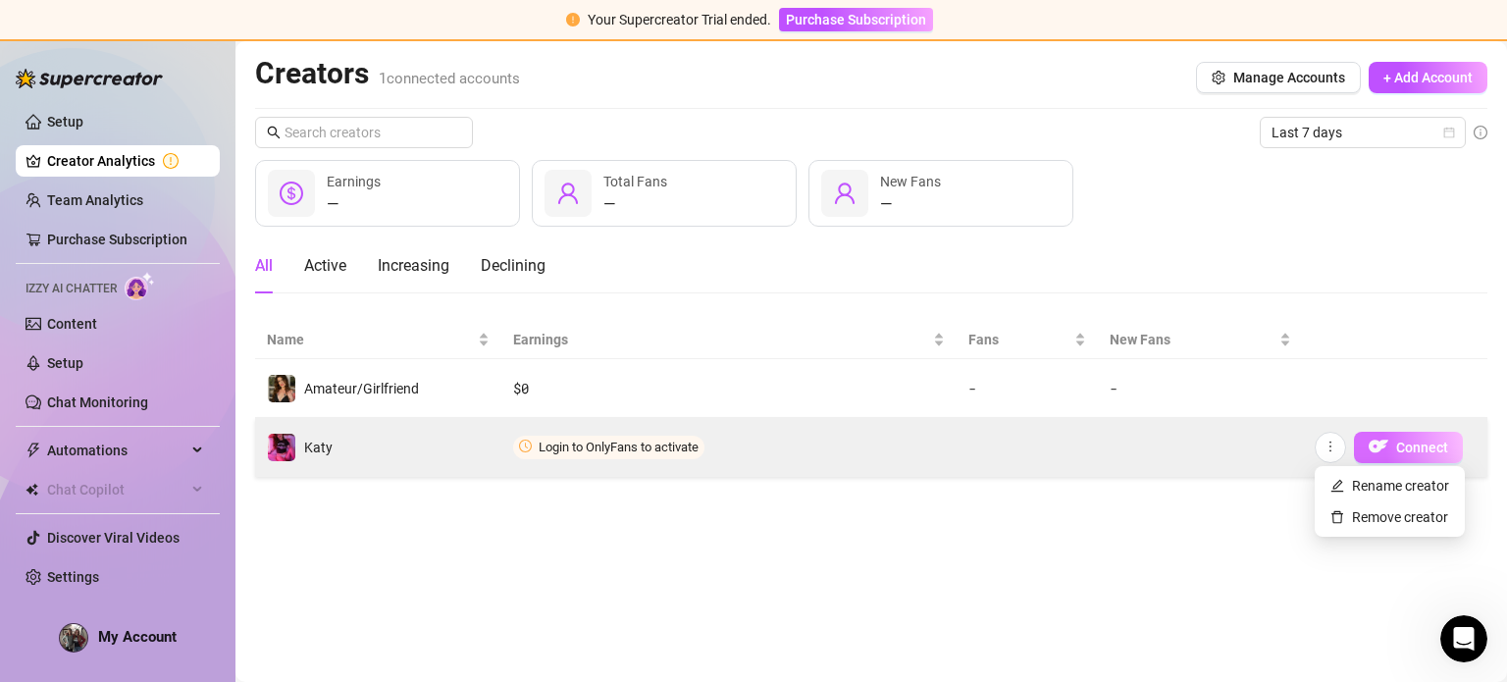
click at [1431, 457] on button "Connect" at bounding box center [1408, 447] width 109 height 31
click at [1435, 454] on button "Connect" at bounding box center [1408, 447] width 109 height 31
